Goal: Information Seeking & Learning: Find specific fact

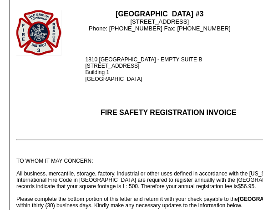
drag, startPoint x: 126, startPoint y: 64, endPoint x: 156, endPoint y: 60, distance: 29.8
click at [156, 60] on div "1810 [GEOGRAPHIC_DATA] - EMPTY SUITE B [STREET_ADDRESS]" at bounding box center [201, 68] width 235 height 25
click at [126, 50] on td "[GEOGRAPHIC_DATA] #3 [STREET_ADDRESS] Phone: [PHONE_NUMBER] Fax: [PHONE_NUMBER]" at bounding box center [158, 32] width 194 height 46
drag, startPoint x: 85, startPoint y: 65, endPoint x: 162, endPoint y: 64, distance: 76.8
click at [162, 64] on div "1810 [GEOGRAPHIC_DATA] - EMPTY SUITE B [STREET_ADDRESS]" at bounding box center [201, 68] width 235 height 25
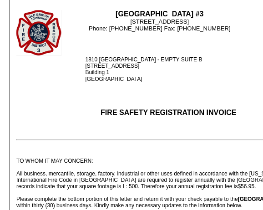
copy div "[STREET_ADDRESS]"
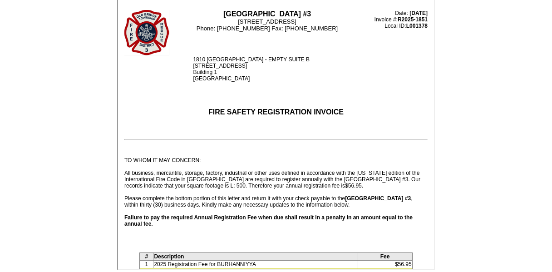
click at [262, 50] on td "[GEOGRAPHIC_DATA] #3 [STREET_ADDRESS] Phone: [PHONE_NUMBER] Fax: [PHONE_NUMBER]" at bounding box center [266, 32] width 194 height 46
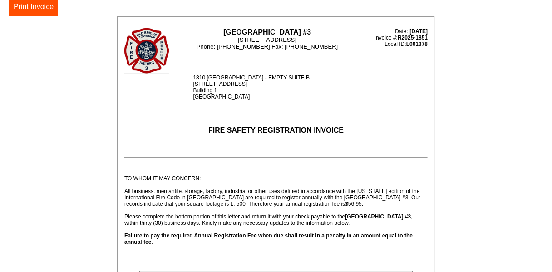
scroll to position [212, 0]
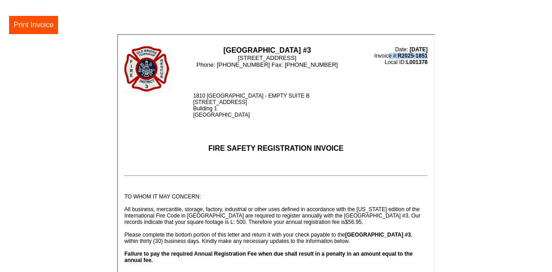
drag, startPoint x: 373, startPoint y: 54, endPoint x: 426, endPoint y: 55, distance: 53.2
click at [262, 55] on td "Date: [DATE] Invoice #: R2025-1851 Local ID: L001378" at bounding box center [396, 68] width 64 height 46
copy td "Invoice #: R2025-1851"
drag, startPoint x: 192, startPoint y: 102, endPoint x: 246, endPoint y: 114, distance: 55.4
click at [246, 114] on td "1810 [GEOGRAPHIC_DATA] - EMPTY SUITE B [STREET_ADDRESS]" at bounding box center [298, 104] width 258 height 26
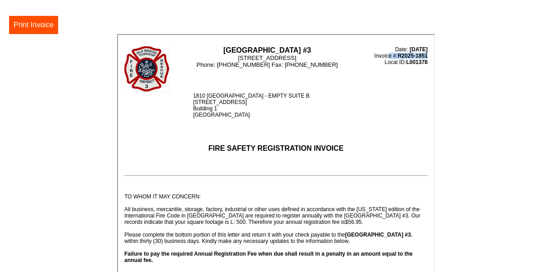
copy div "[STREET_ADDRESS]"
